Goal: Information Seeking & Learning: Understand process/instructions

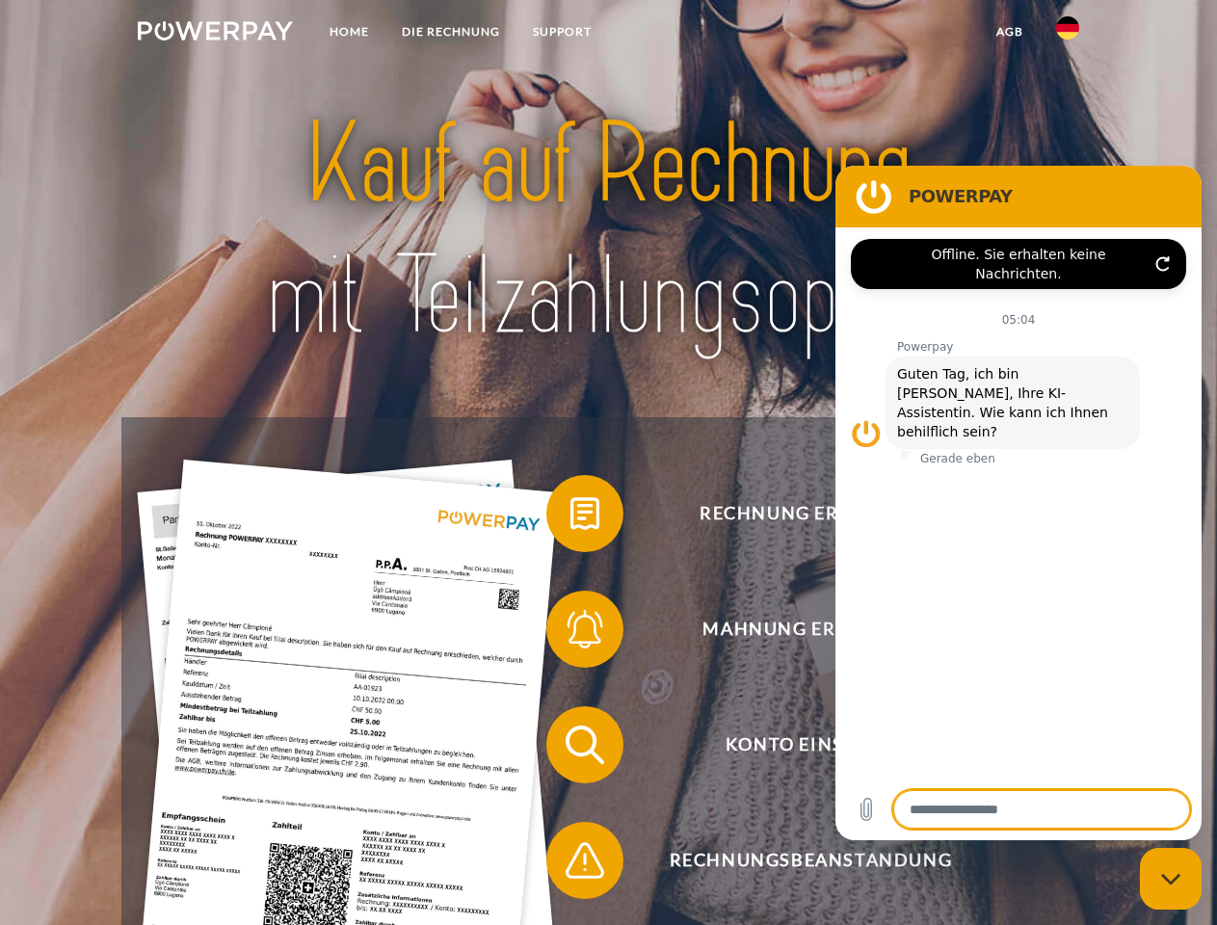
click at [215, 34] on img at bounding box center [215, 30] width 155 height 19
click at [1068, 34] on img at bounding box center [1067, 27] width 23 height 23
click at [1009, 32] on link "agb" at bounding box center [1010, 31] width 60 height 35
click at [571, 518] on span at bounding box center [556, 514] width 96 height 96
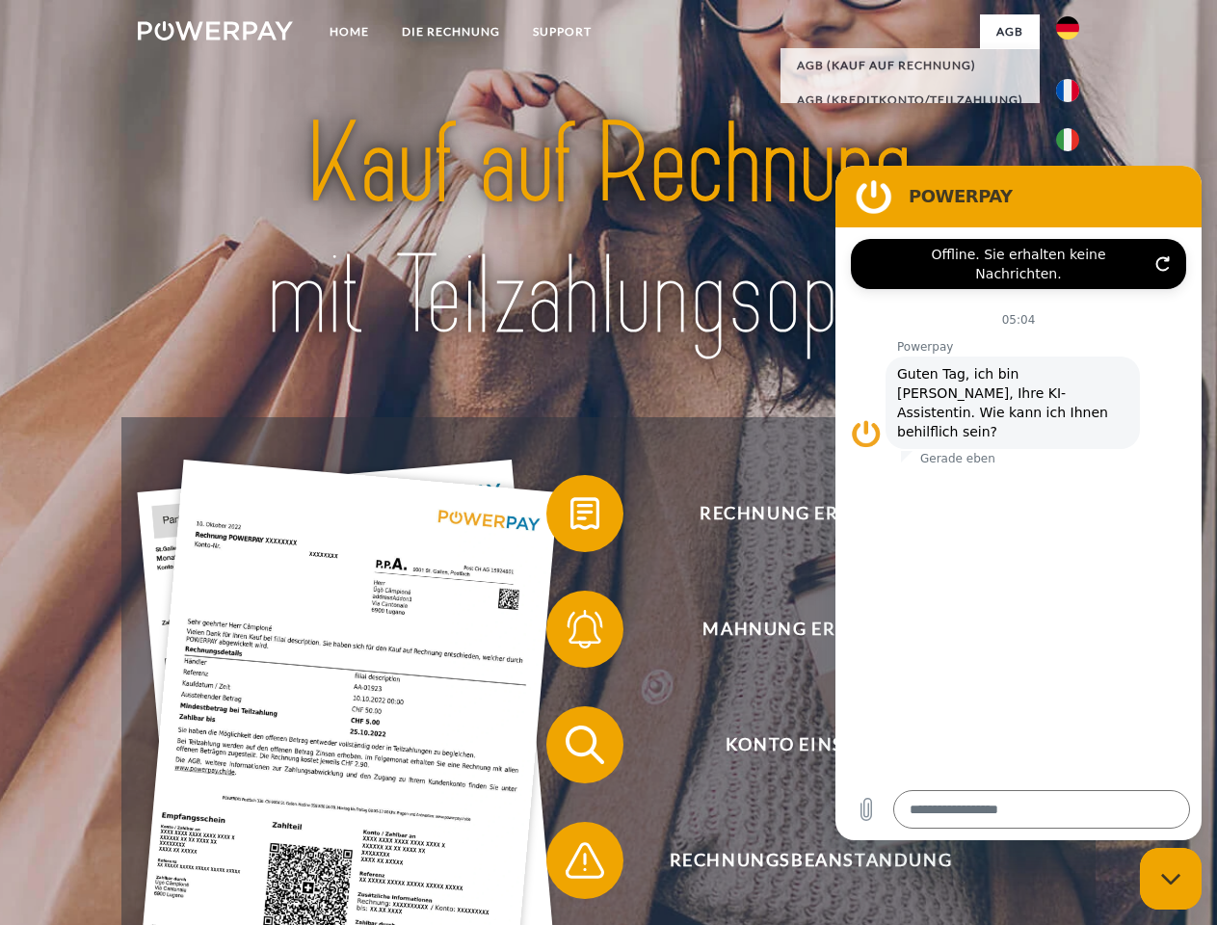
click at [571, 633] on span at bounding box center [556, 629] width 96 height 96
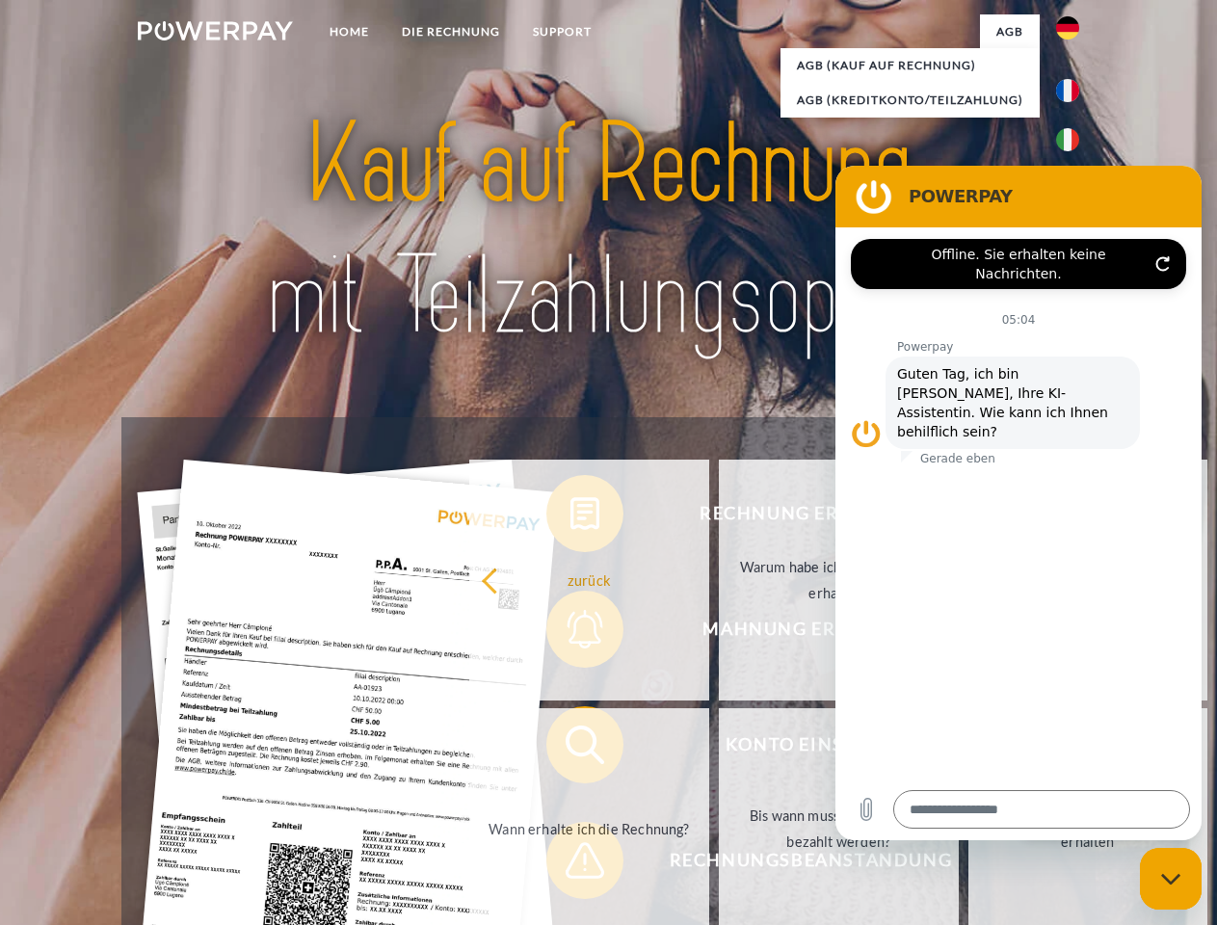
click at [719, 749] on link "Bis wann muss die Rechnung bezahlt werden?" at bounding box center [839, 828] width 240 height 241
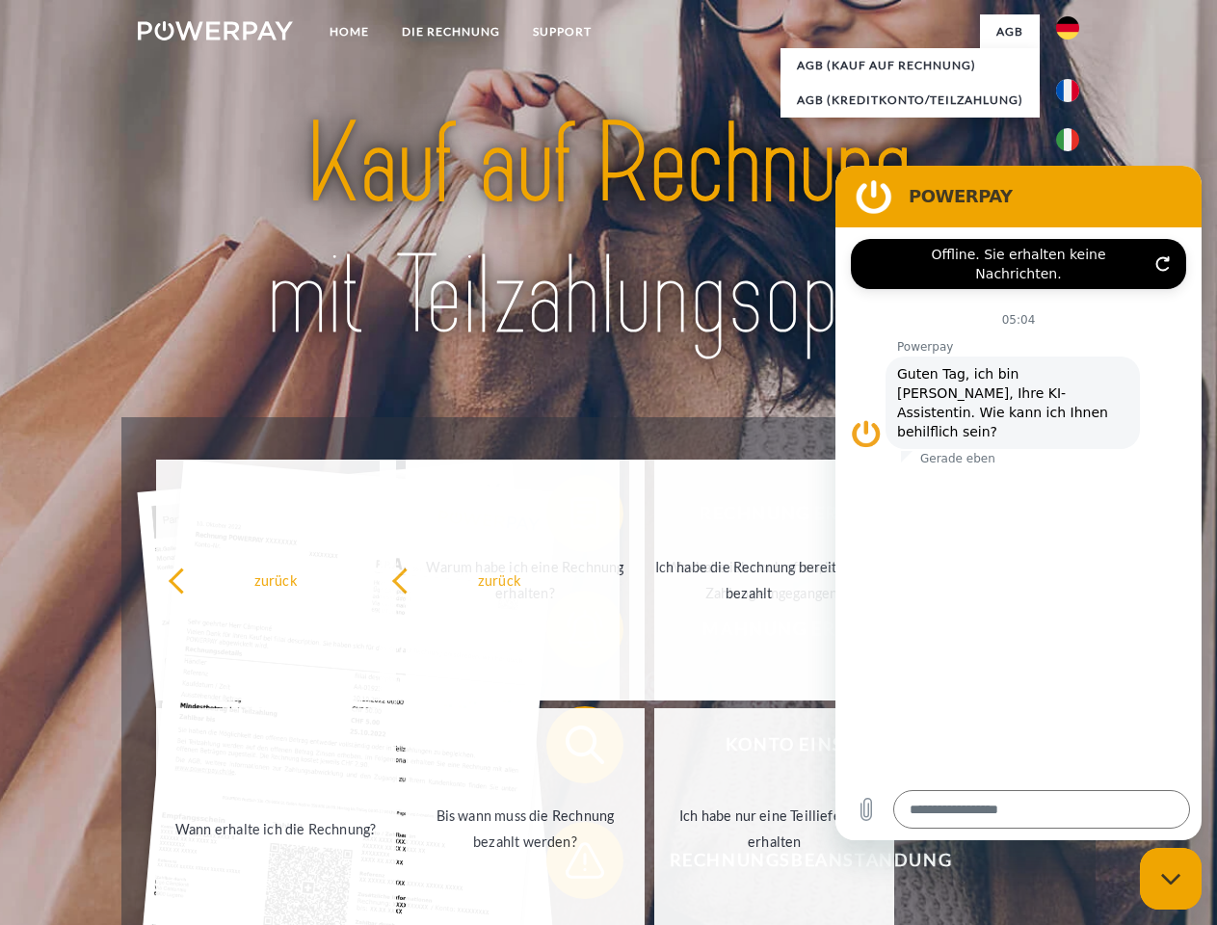
click at [571, 865] on span at bounding box center [556, 860] width 96 height 96
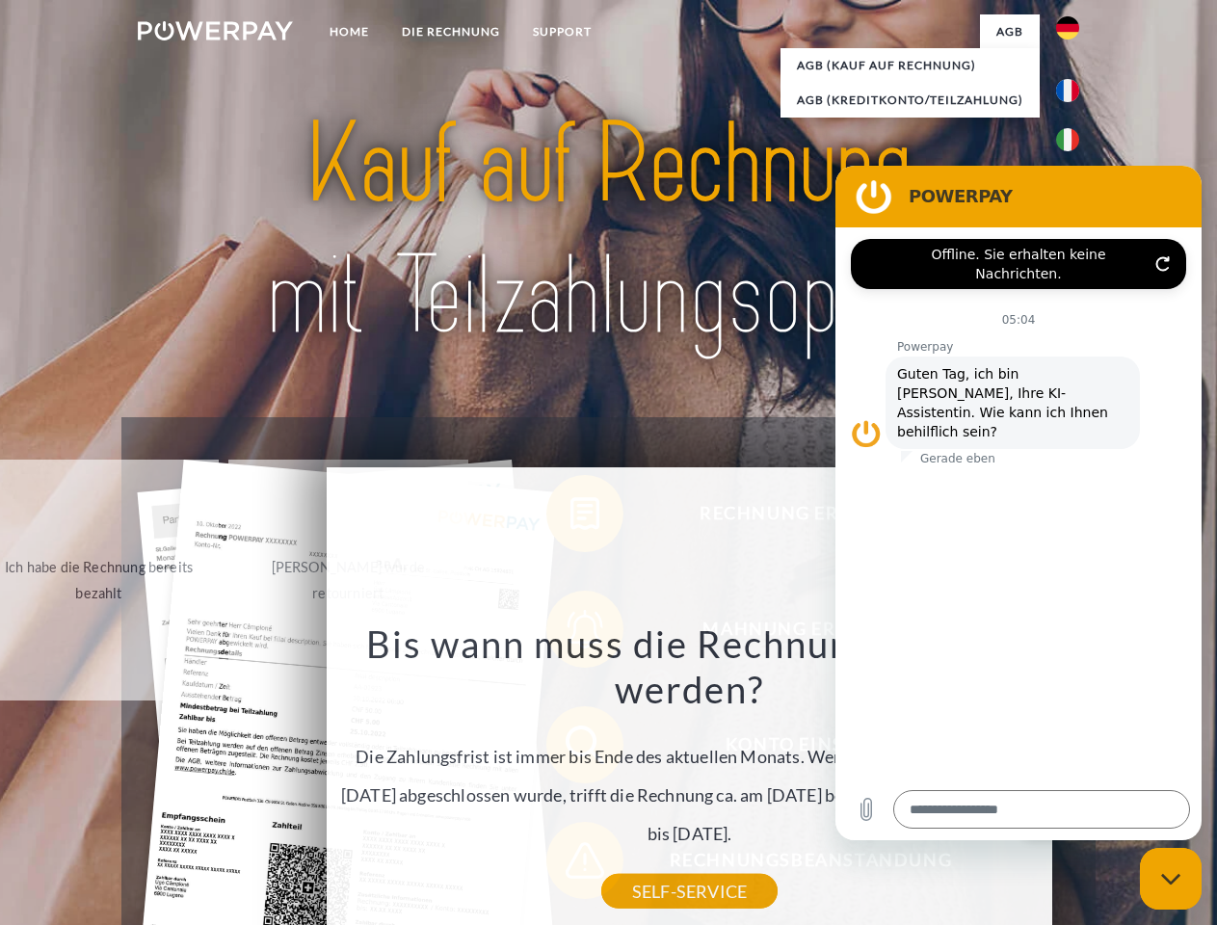
click at [1171, 879] on icon "Messaging-Fenster schließen" at bounding box center [1171, 879] width 20 height 13
type textarea "*"
